Goal: Transaction & Acquisition: Purchase product/service

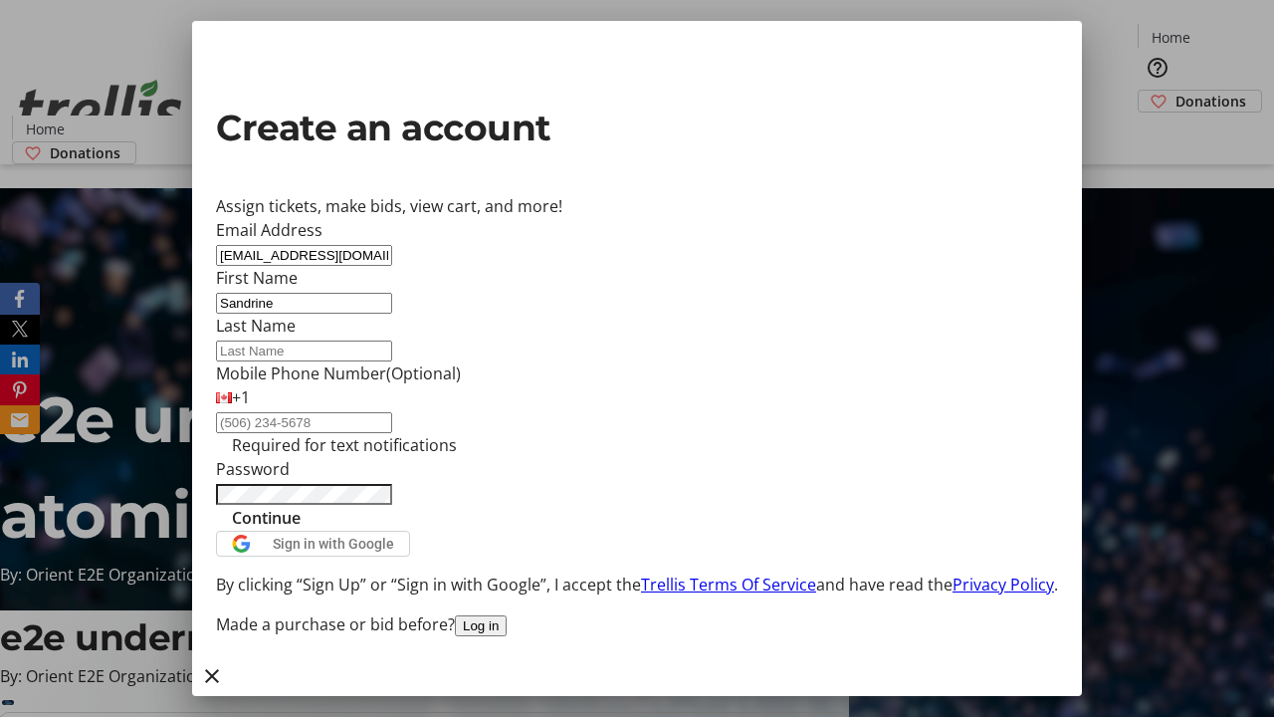
type input "Sandrine"
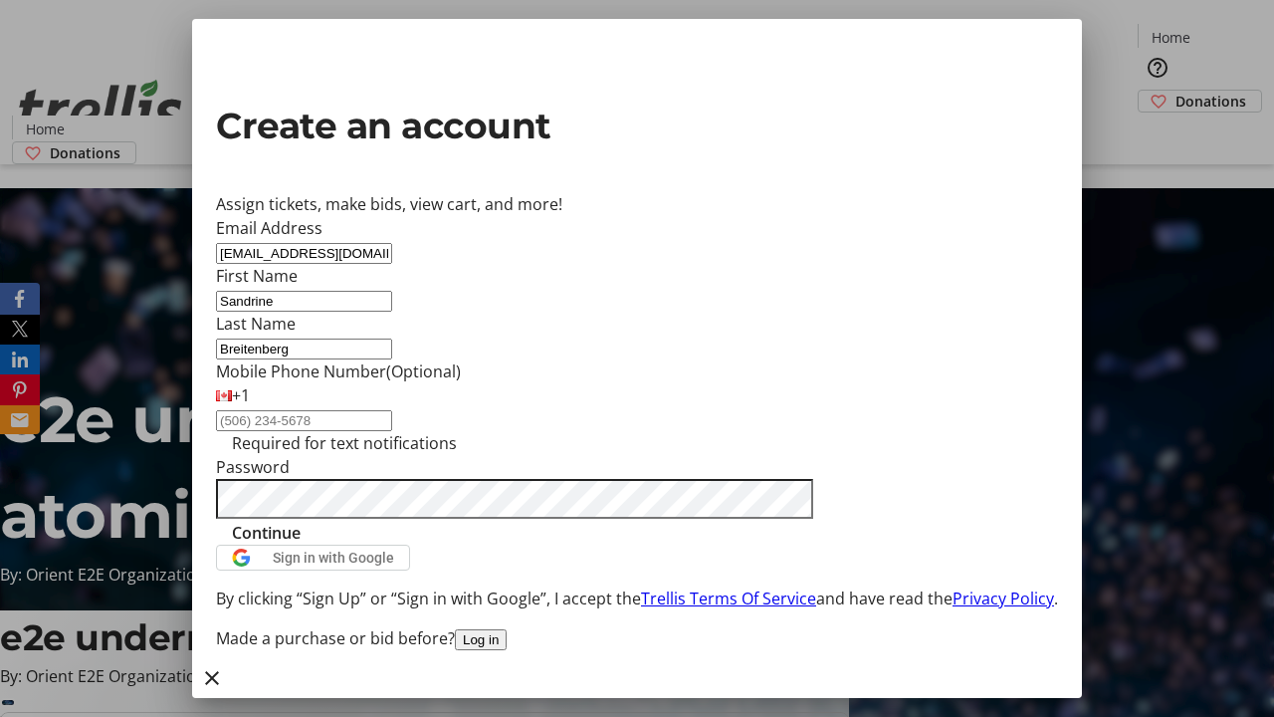
type input "Breitenberg"
click at [301, 545] on span "Continue" at bounding box center [266, 533] width 69 height 24
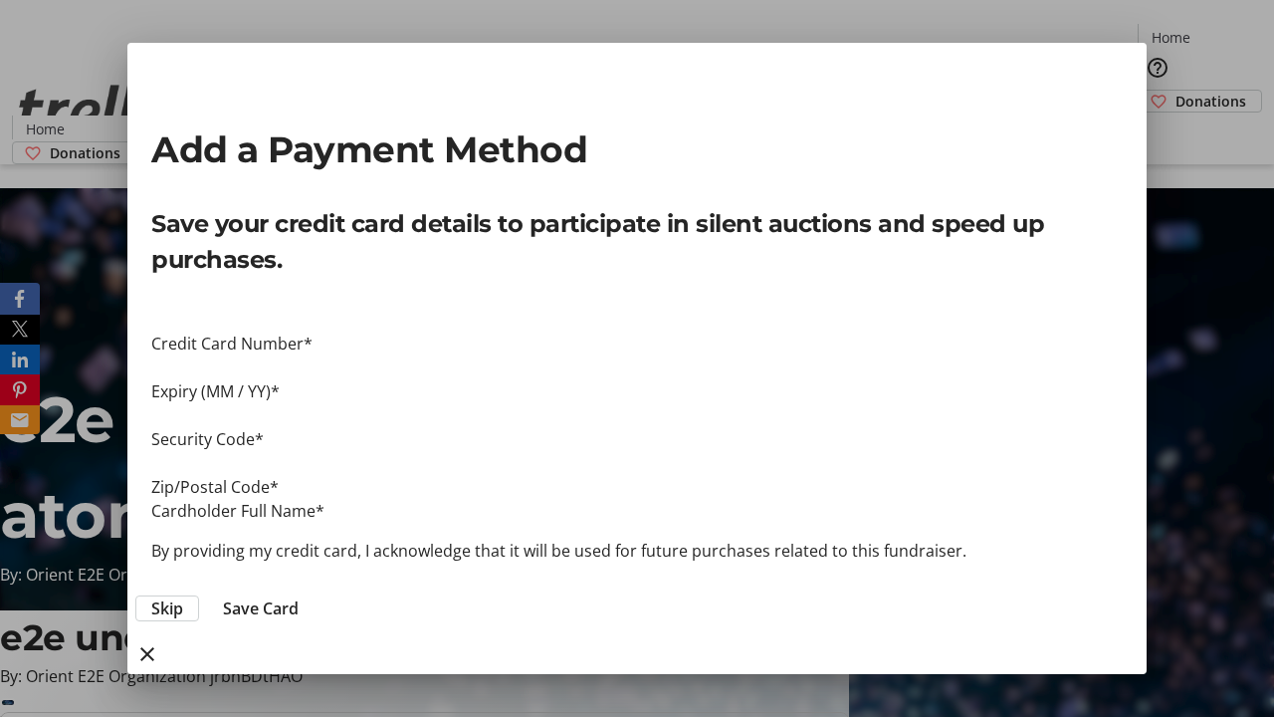
click at [183, 596] on span "Skip" at bounding box center [167, 608] width 32 height 24
click at [1176, 91] on span "Donations" at bounding box center [1211, 101] width 71 height 21
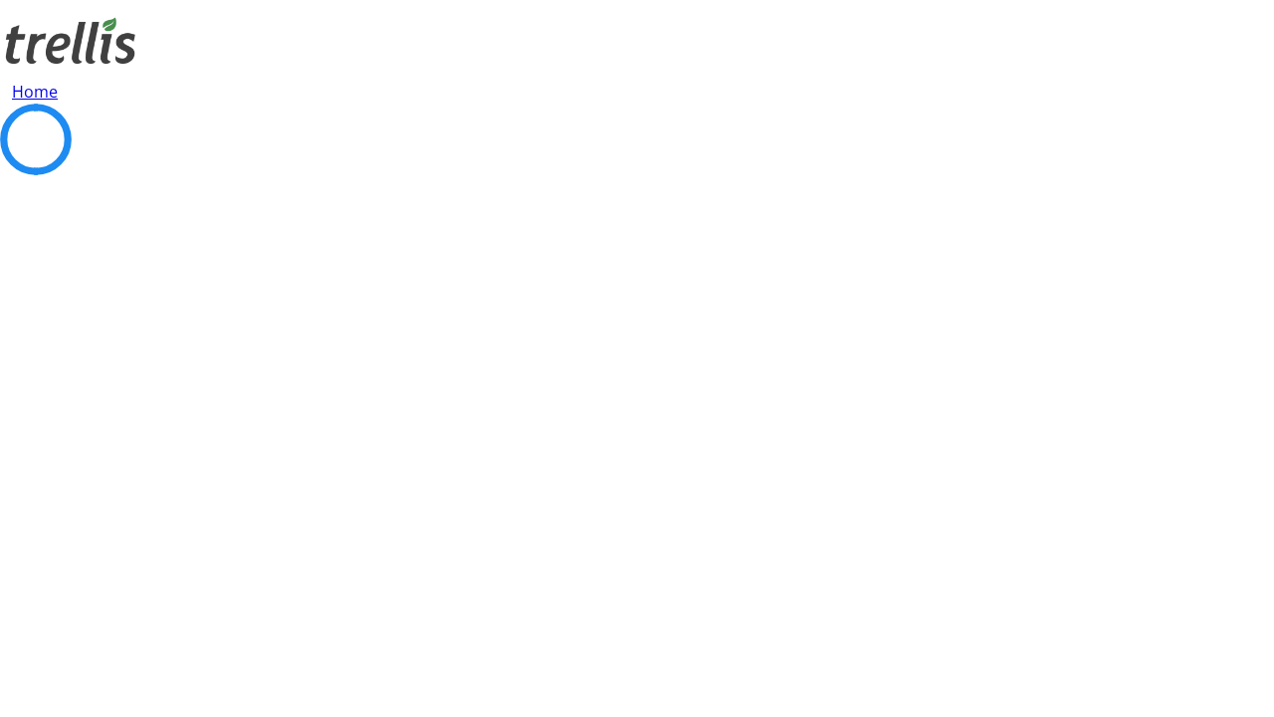
select select "CA"
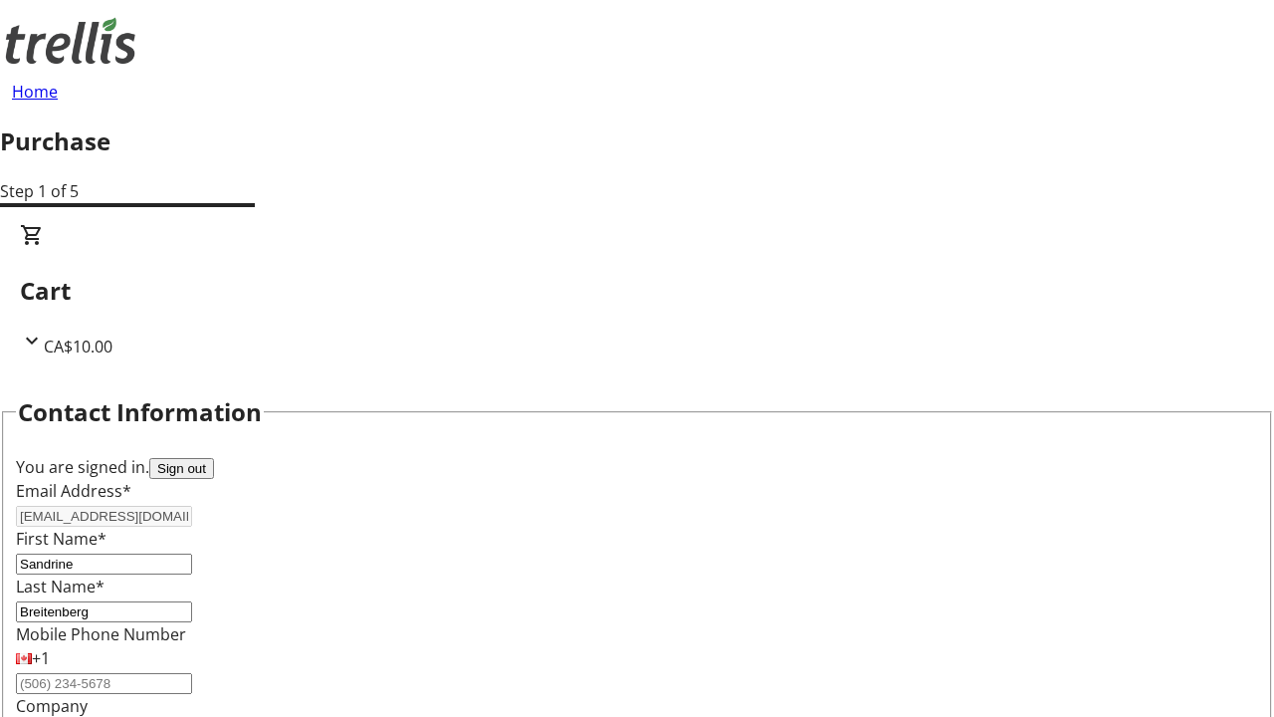
type input "[STREET_ADDRESS][PERSON_NAME]"
type input "Kelowna"
select select "BC"
type input "Kelowna"
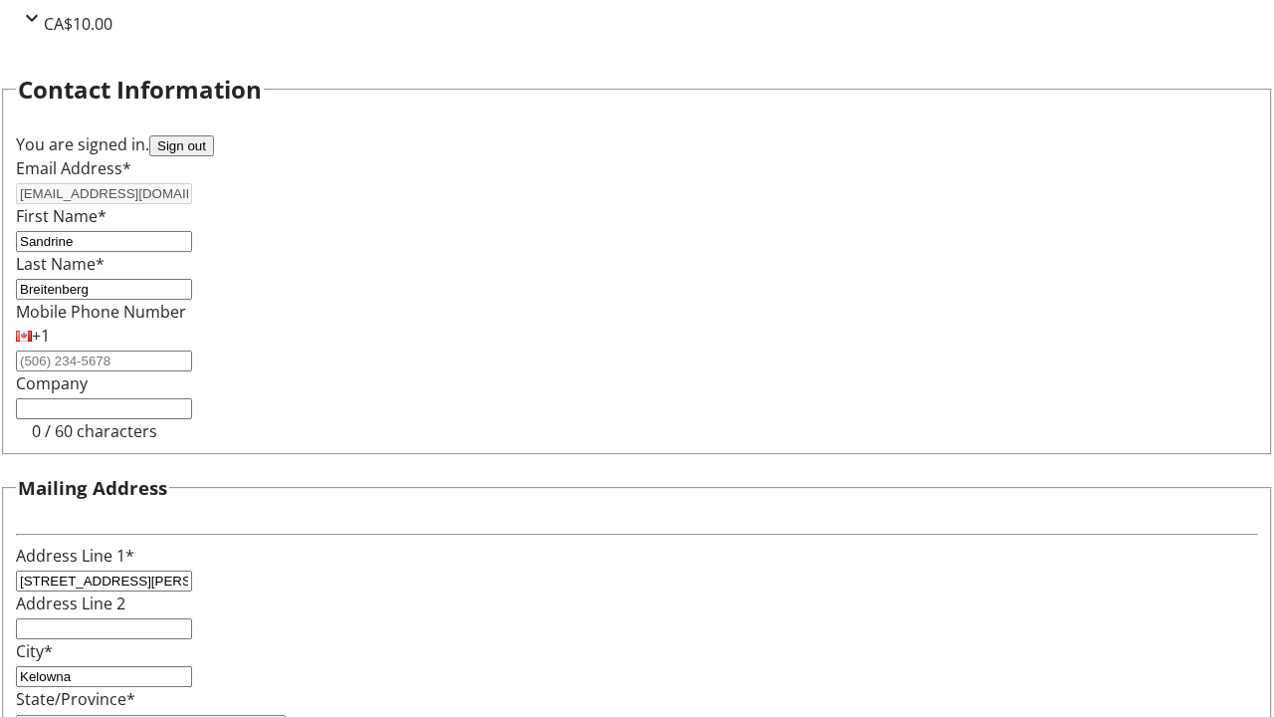
type input "V1Y 0C2"
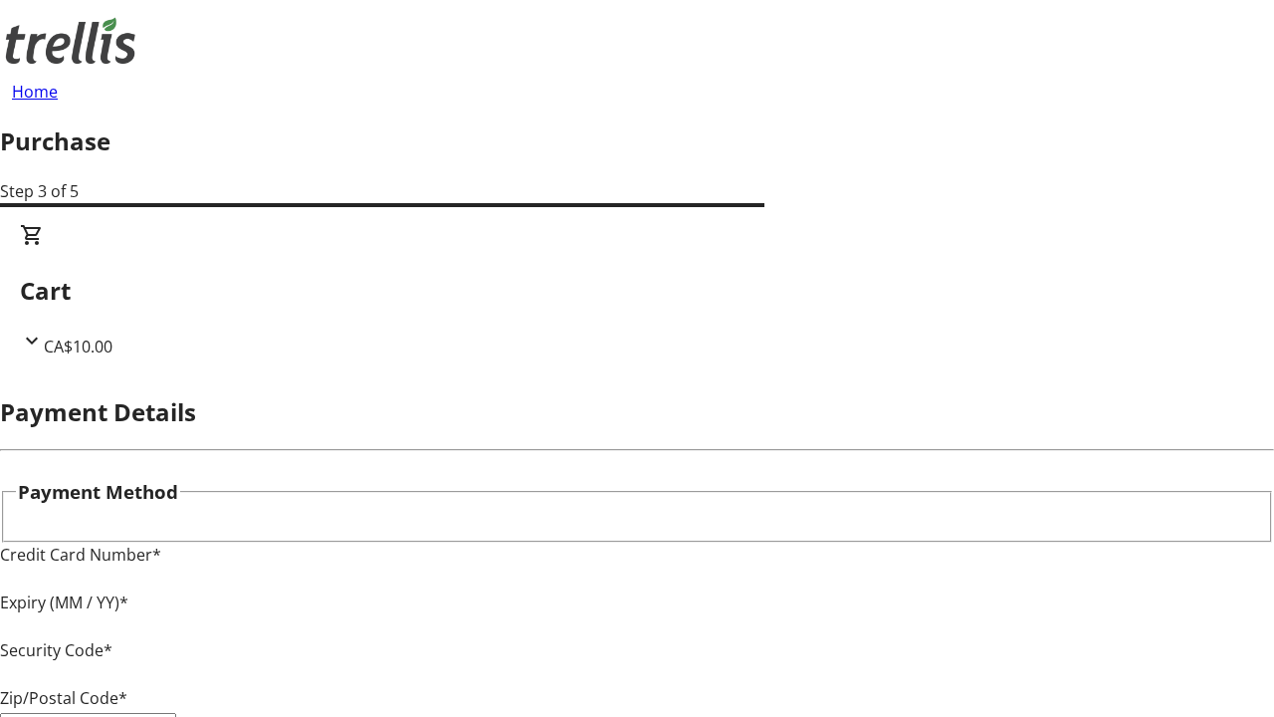
type input "V1Y 0C2"
